Goal: Task Accomplishment & Management: Use online tool/utility

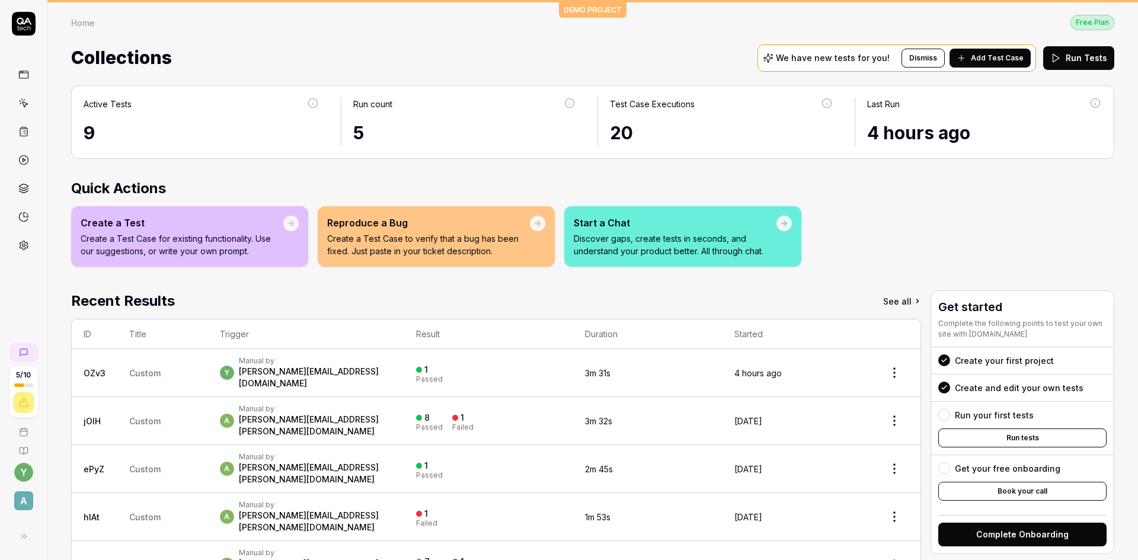
scroll to position [18, 0]
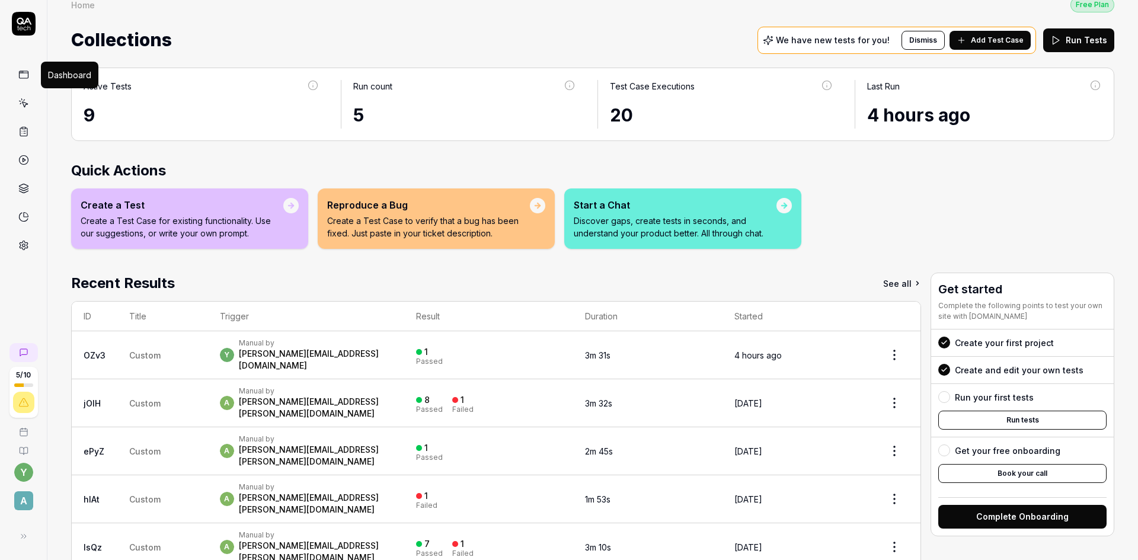
click at [24, 76] on icon at bounding box center [23, 74] width 11 height 11
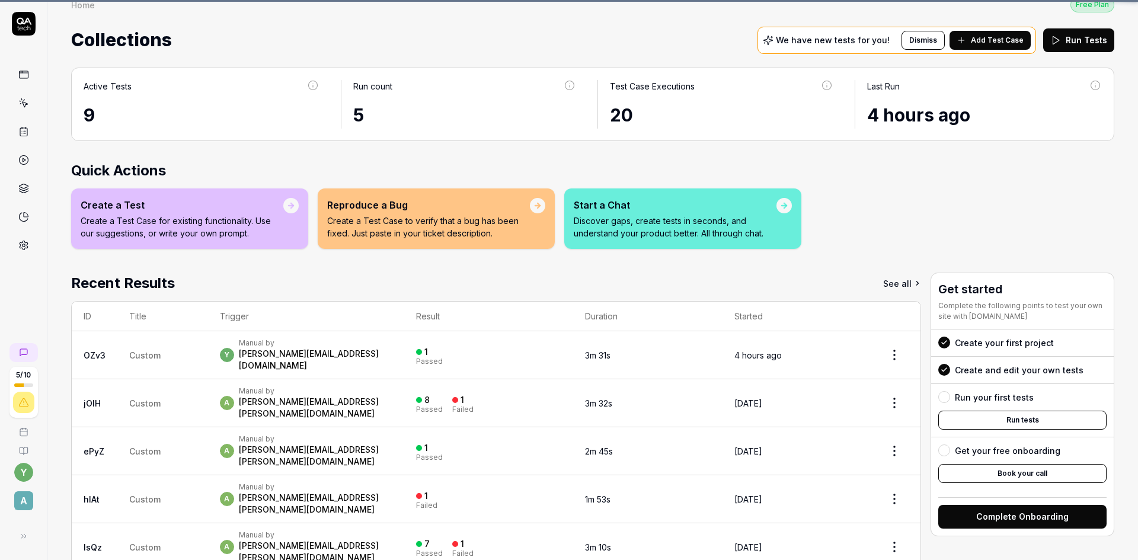
scroll to position [0, 0]
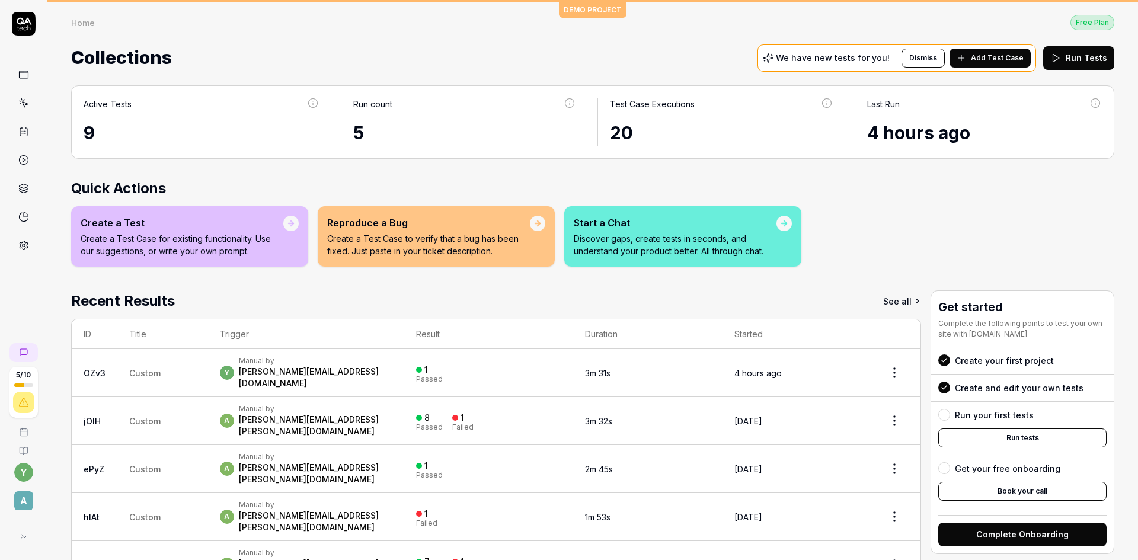
click at [25, 102] on icon at bounding box center [23, 103] width 11 height 11
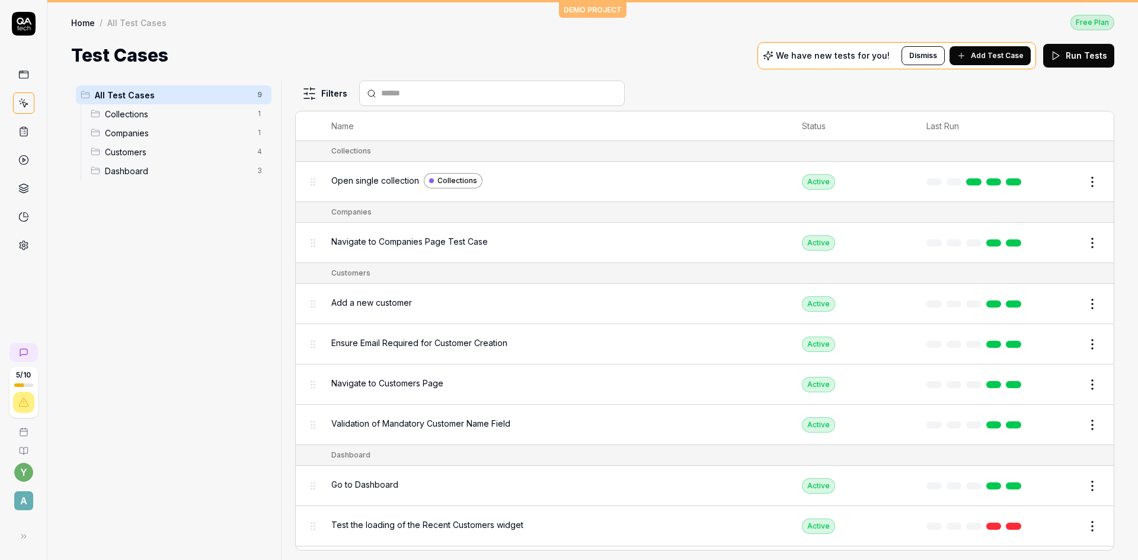
click at [1056, 182] on button "Edit" at bounding box center [1064, 181] width 28 height 19
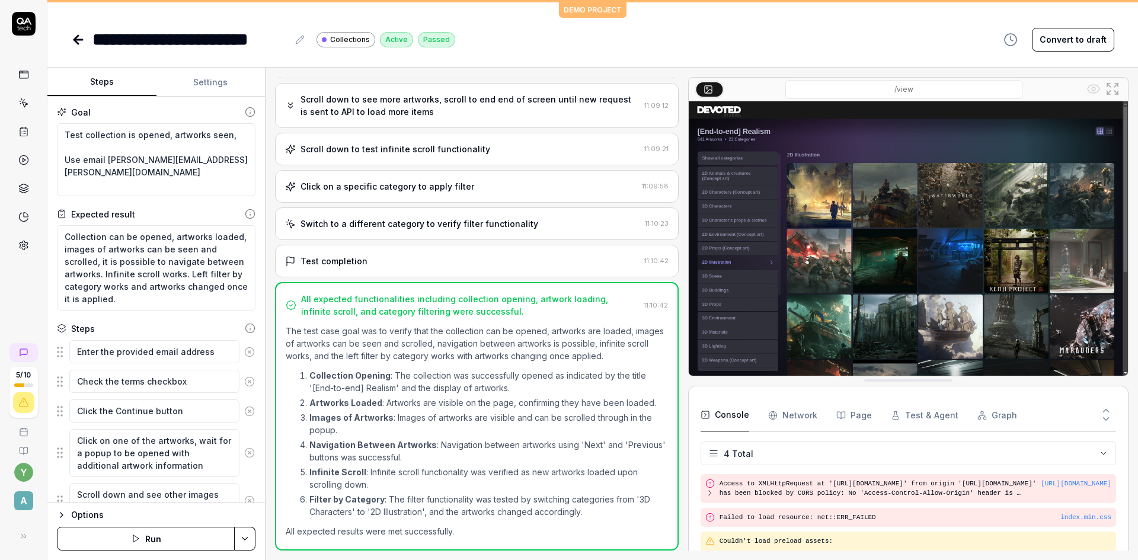
scroll to position [323, 0]
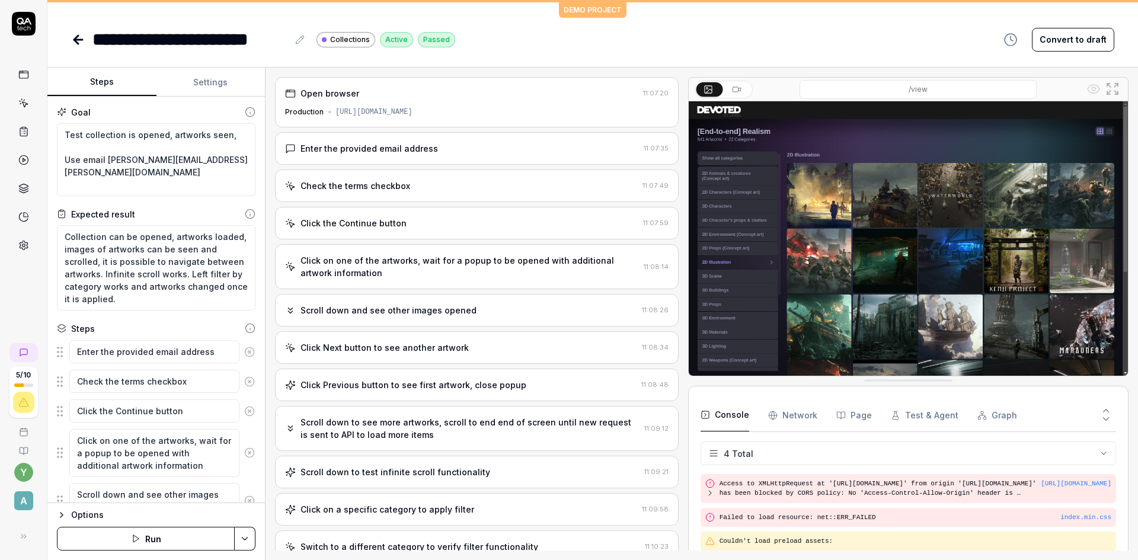
click at [389, 189] on div "Check the terms checkbox" at bounding box center [356, 186] width 110 height 12
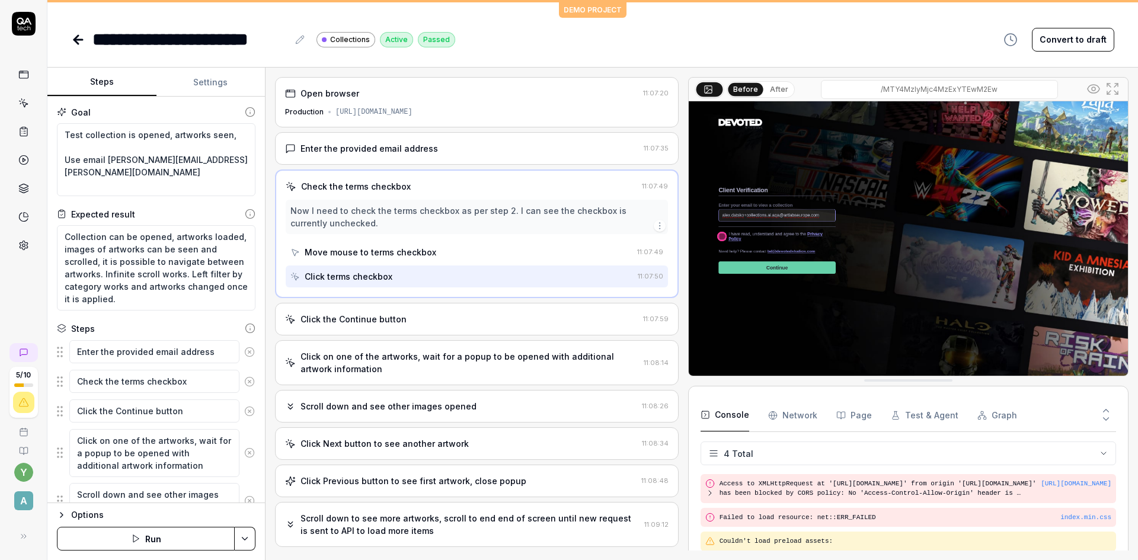
click at [424, 320] on div "Click the Continue button" at bounding box center [461, 319] width 353 height 12
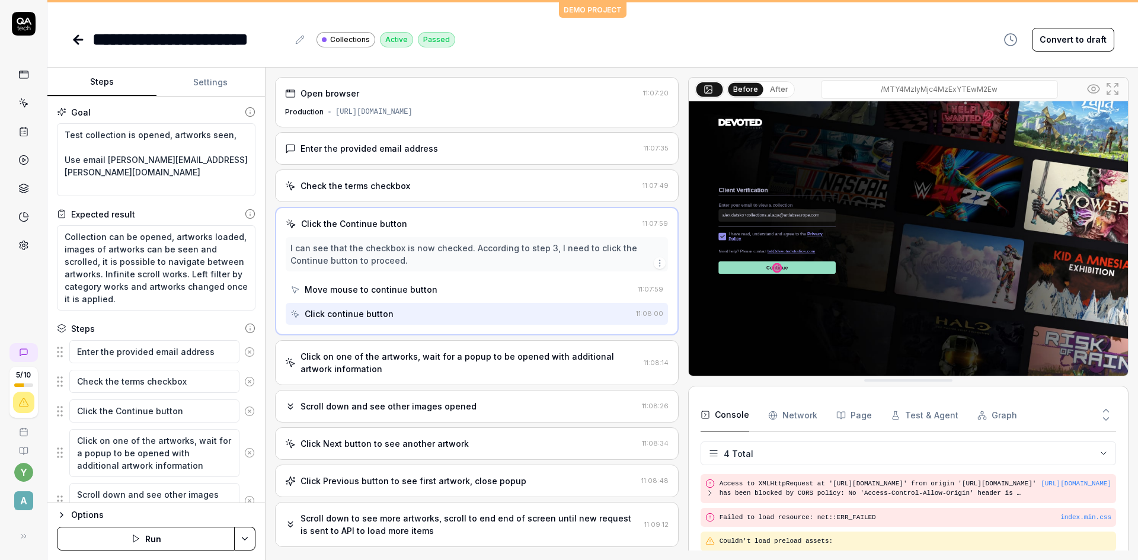
type textarea "*"
